Goal: Task Accomplishment & Management: Use online tool/utility

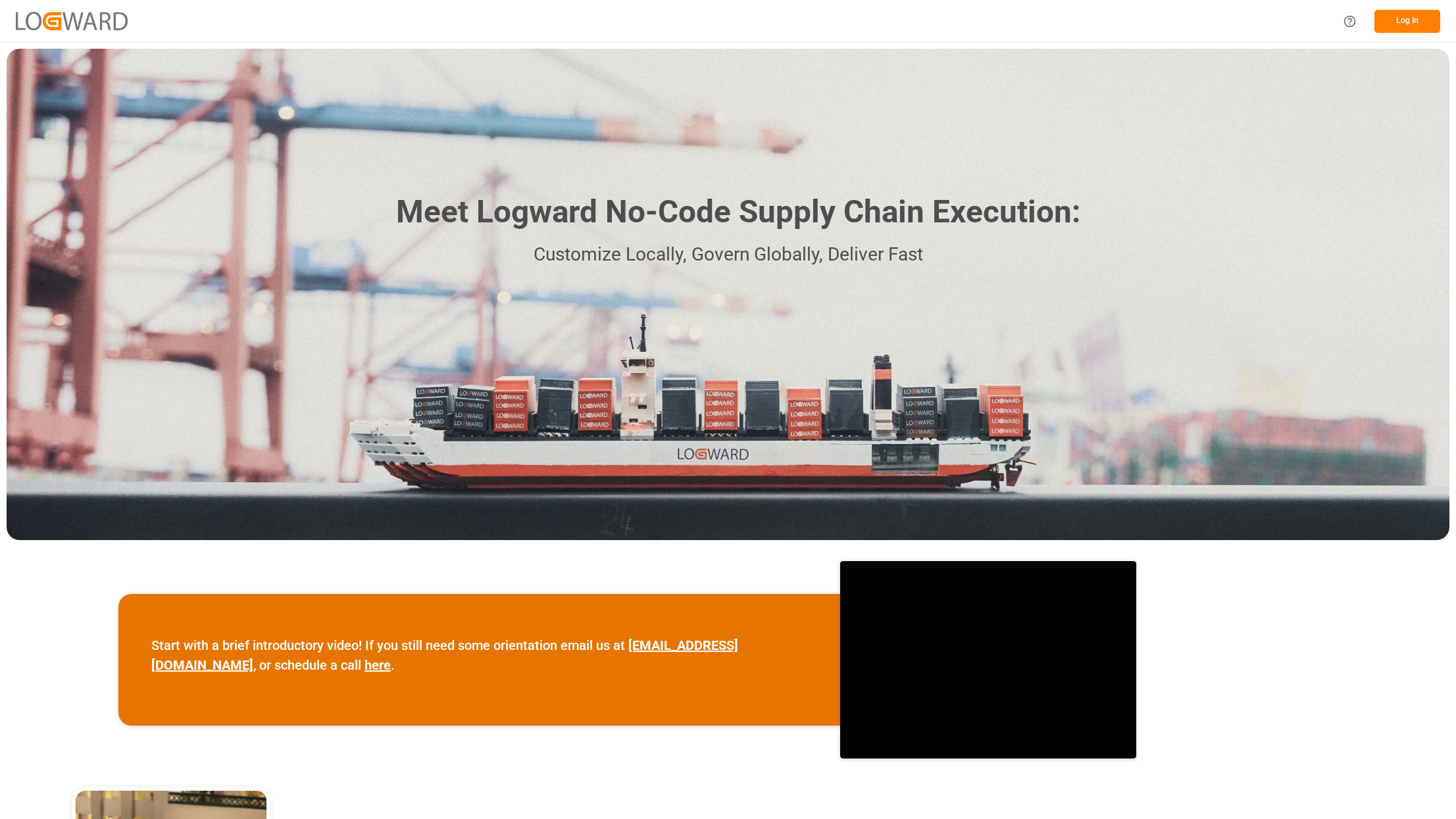
click at [1401, 23] on button "Log In" at bounding box center [1407, 21] width 66 height 23
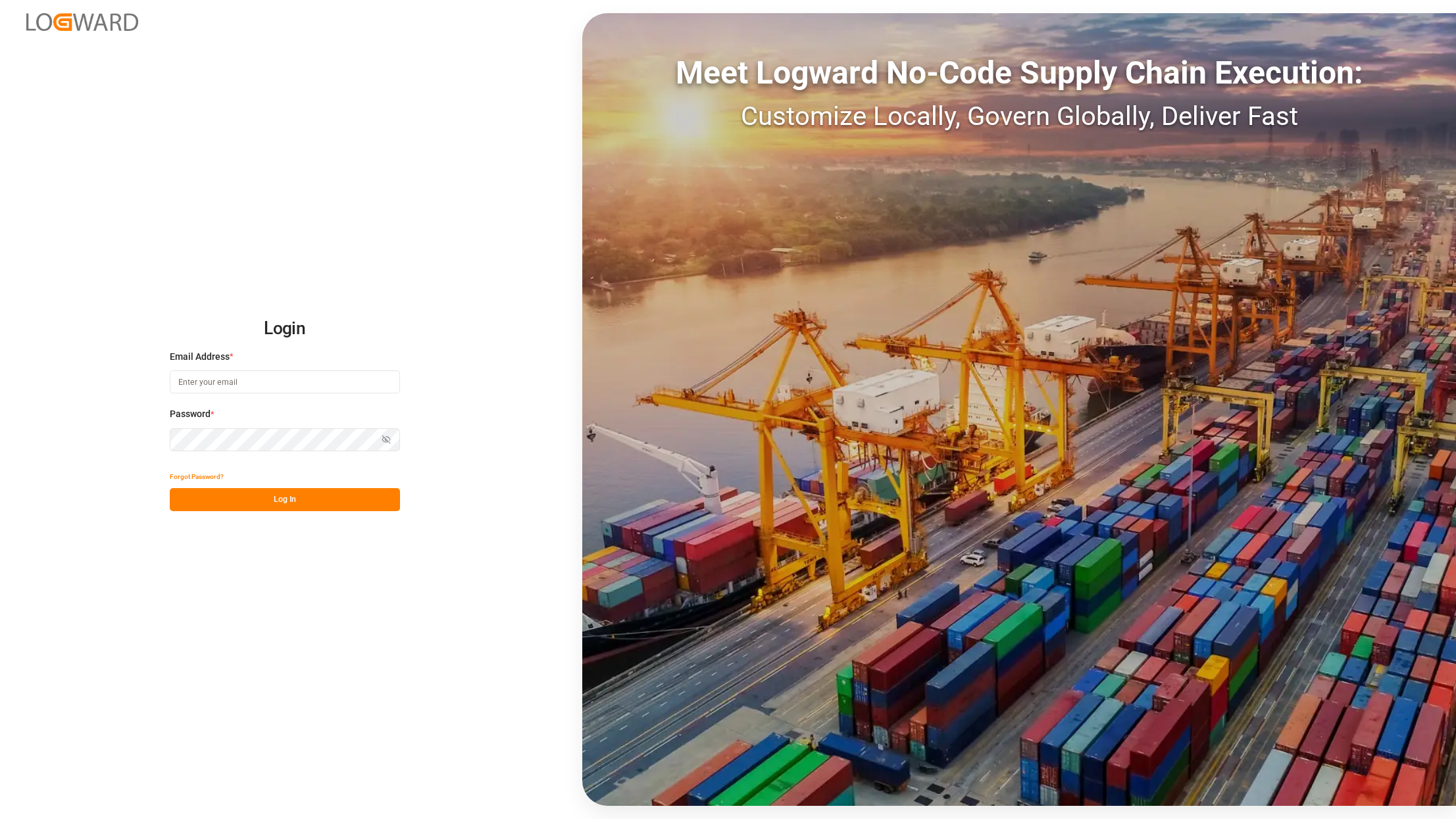
type input "[PERSON_NAME][EMAIL_ADDRESS][DOMAIN_NAME]"
drag, startPoint x: 273, startPoint y: 501, endPoint x: 459, endPoint y: 415, distance: 204.9
click at [273, 501] on button "Log In" at bounding box center [284, 500] width 231 height 23
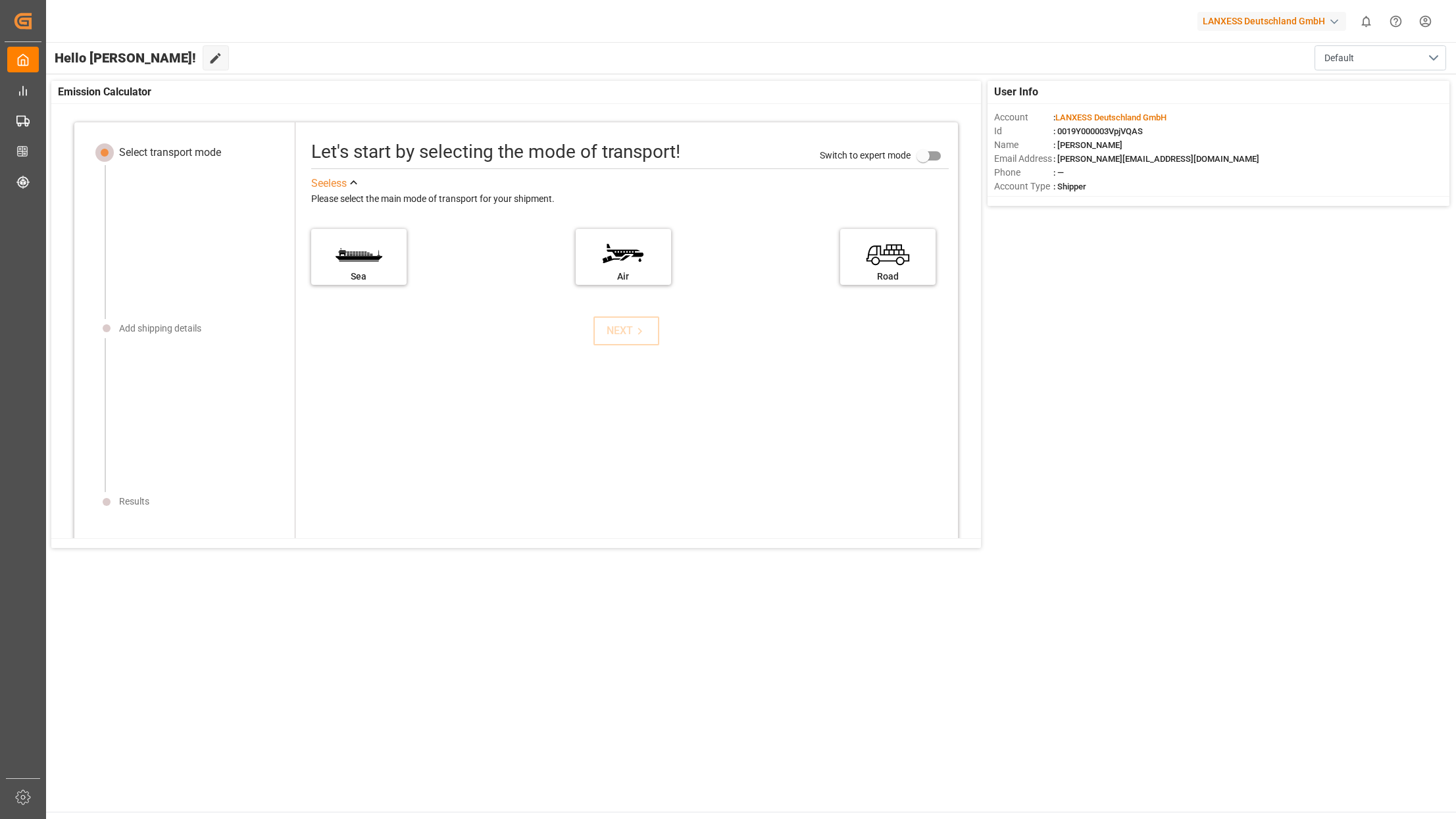
click at [1330, 21] on div "button" at bounding box center [1334, 22] width 13 height 13
click at [1252, 50] on input at bounding box center [1275, 54] width 215 height 23
type input "lidl"
click at [1201, 85] on div "Lidl" at bounding box center [1205, 88] width 27 height 14
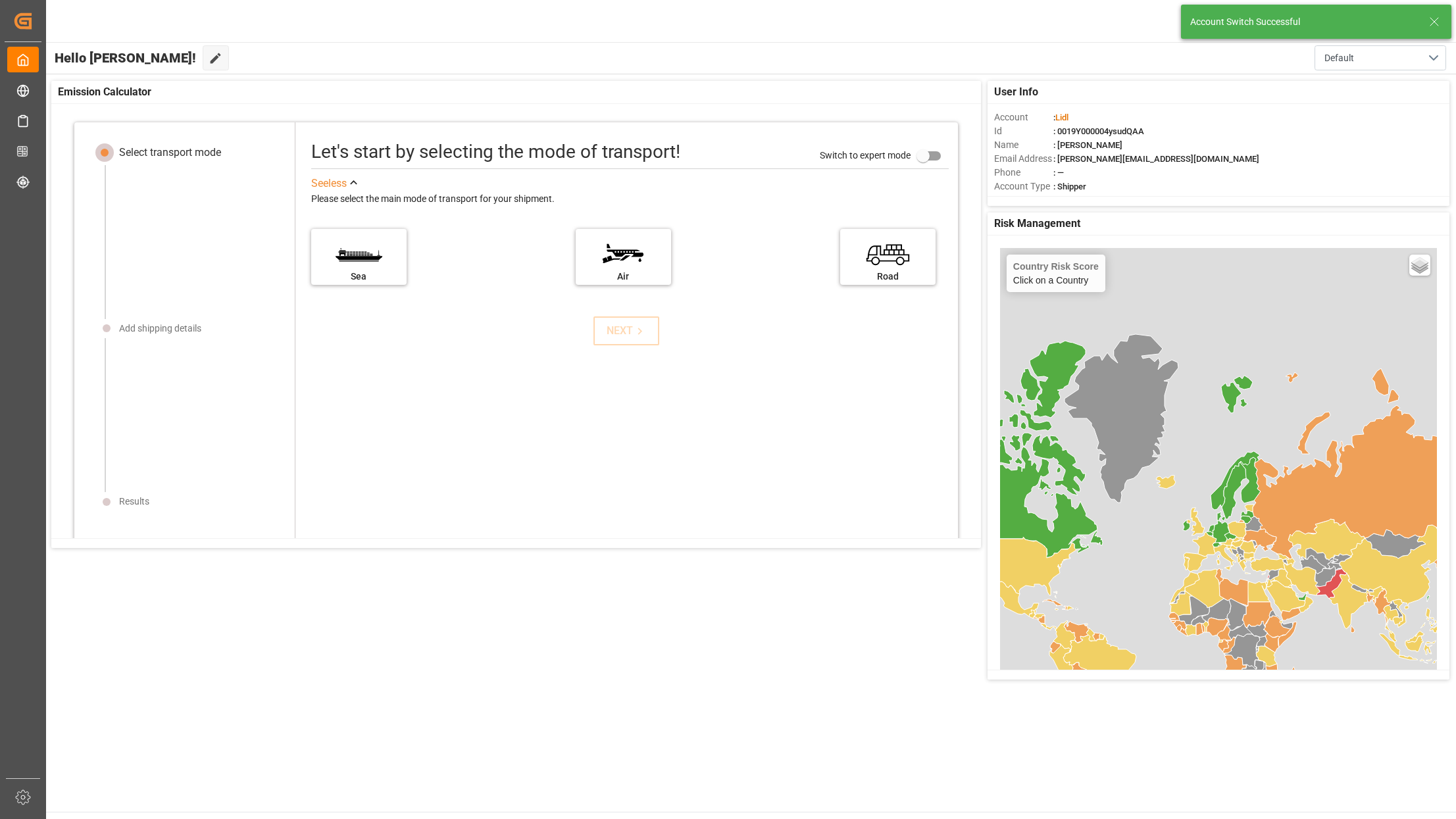
click at [1432, 24] on line at bounding box center [1435, 22] width 8 height 8
click at [1292, 21] on div "Lidl" at bounding box center [1283, 21] width 126 height 19
type input "lidl poc"
